Goal: Share content

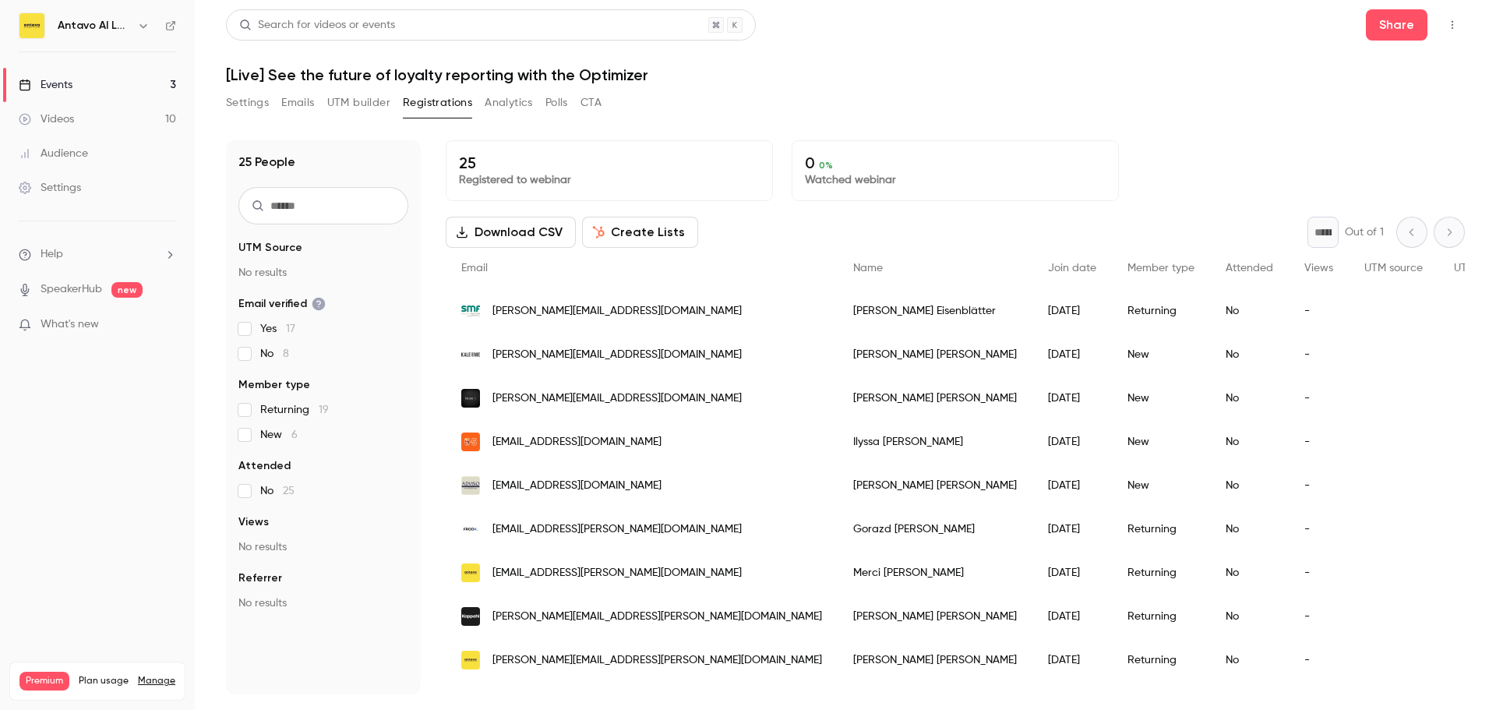
scroll to position [156, 0]
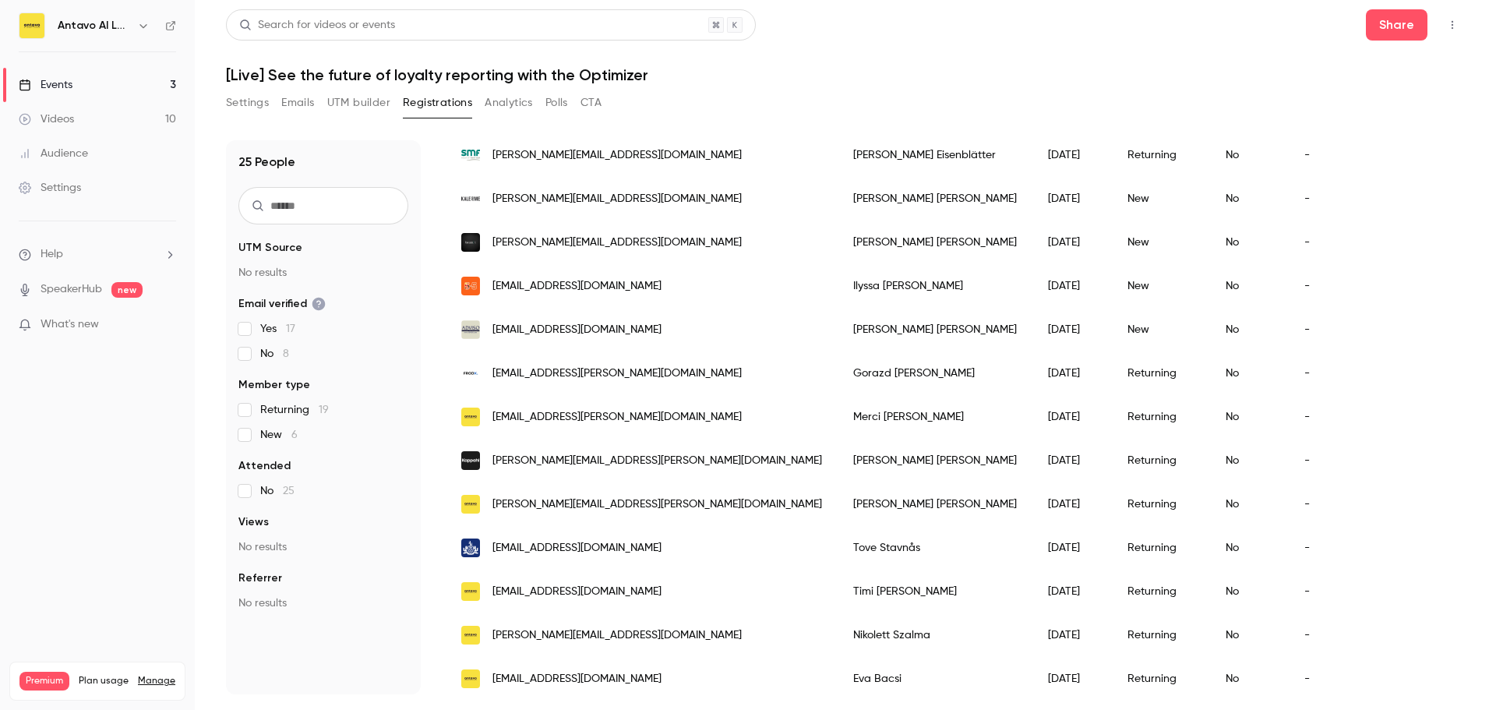
click at [49, 88] on div "Events" at bounding box center [46, 85] width 54 height 16
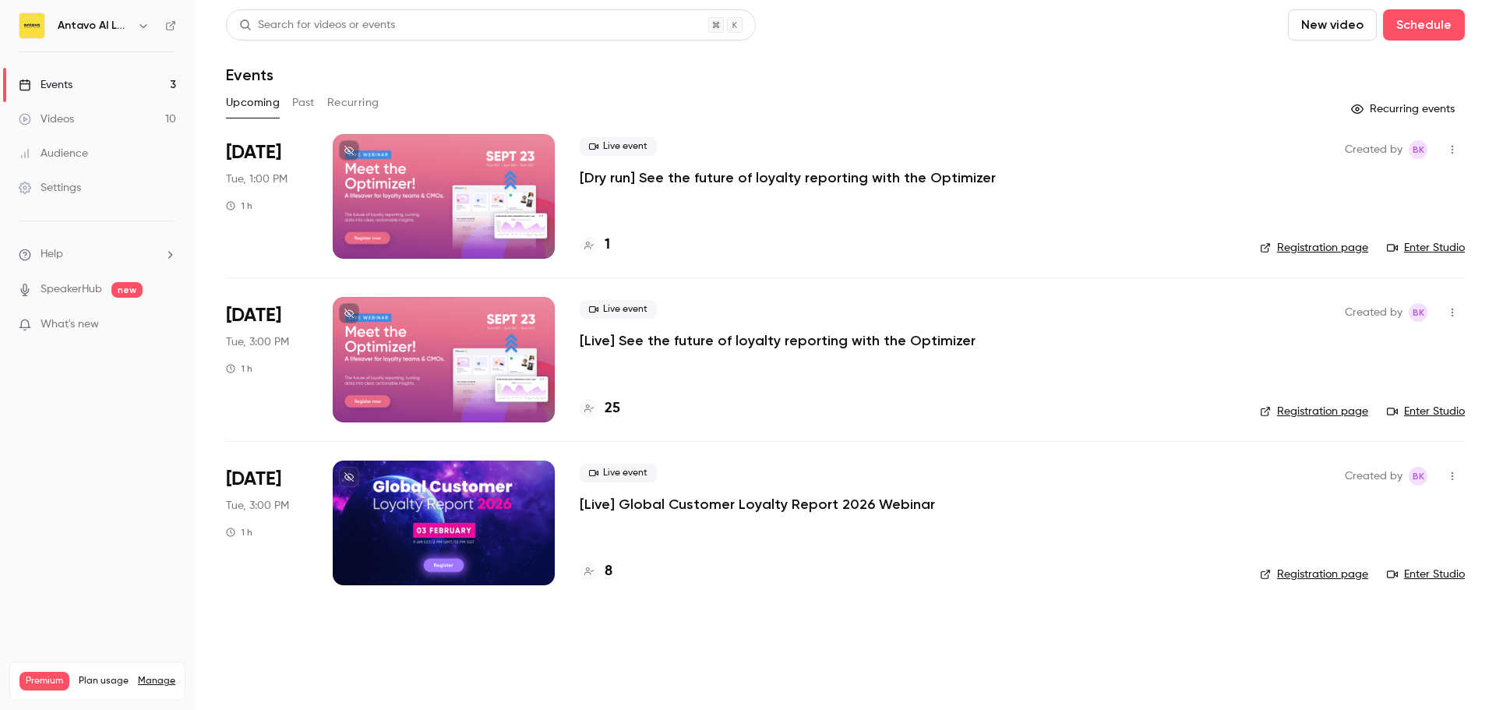
click at [1302, 408] on link "Registration page" at bounding box center [1314, 412] width 108 height 16
click at [1453, 303] on button "button" at bounding box center [1452, 312] width 25 height 25
click at [1344, 355] on div "Share" at bounding box center [1392, 352] width 118 height 16
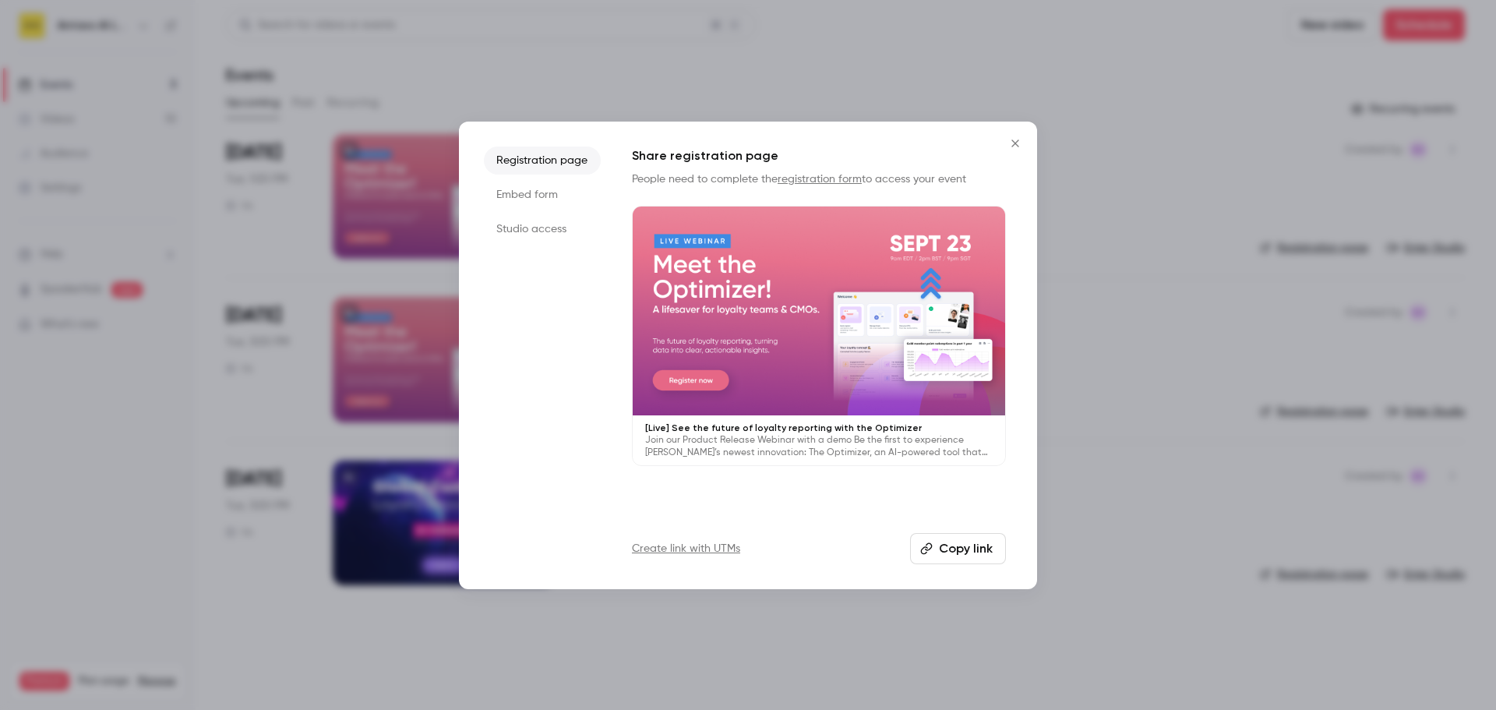
click at [970, 551] on button "Copy link" at bounding box center [958, 548] width 96 height 31
